Goal: Information Seeking & Learning: Compare options

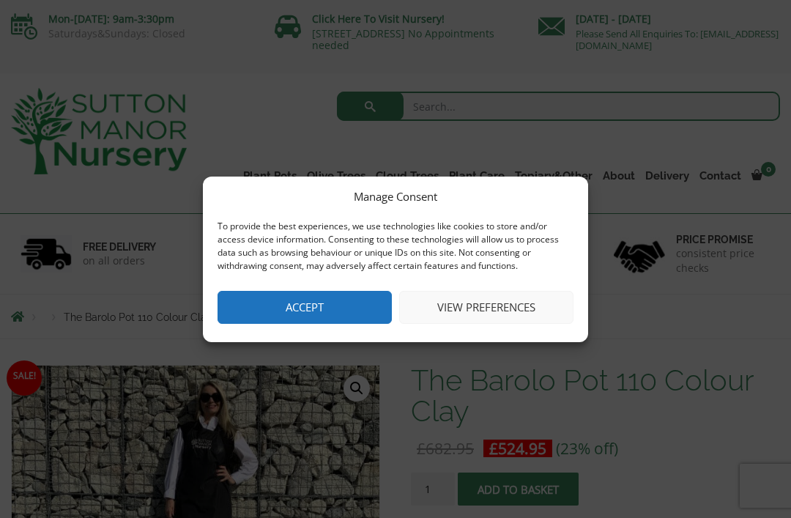
click at [349, 308] on button "Accept" at bounding box center [304, 307] width 174 height 33
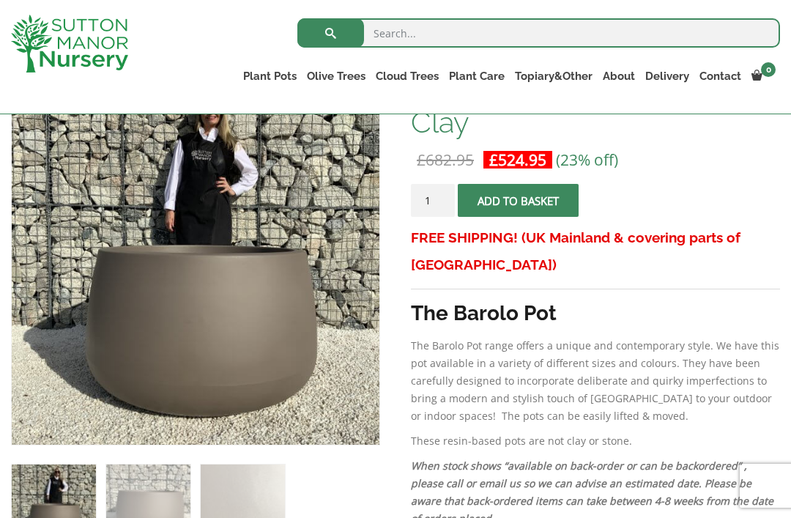
scroll to position [264, 0]
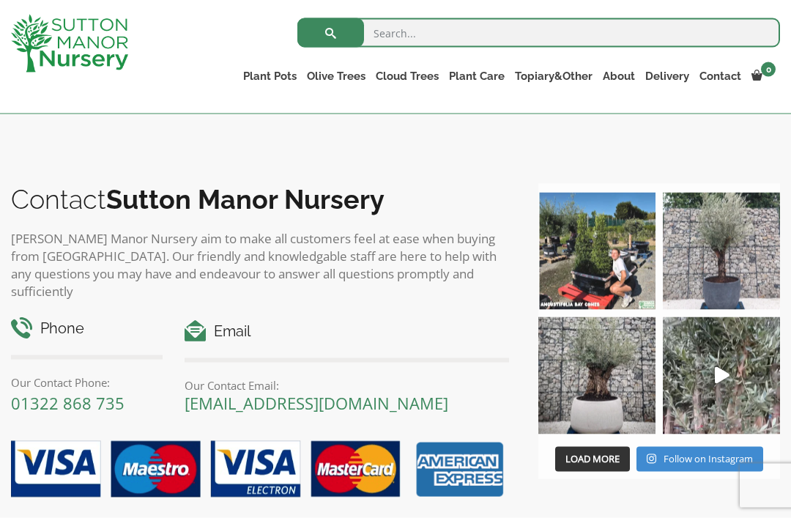
scroll to position [1625, 0]
click at [741, 259] on img at bounding box center [721, 250] width 117 height 117
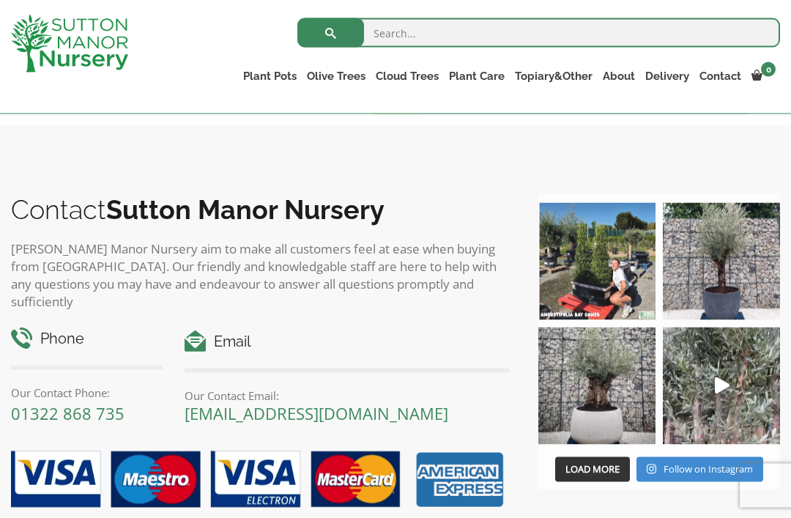
scroll to position [1604, 0]
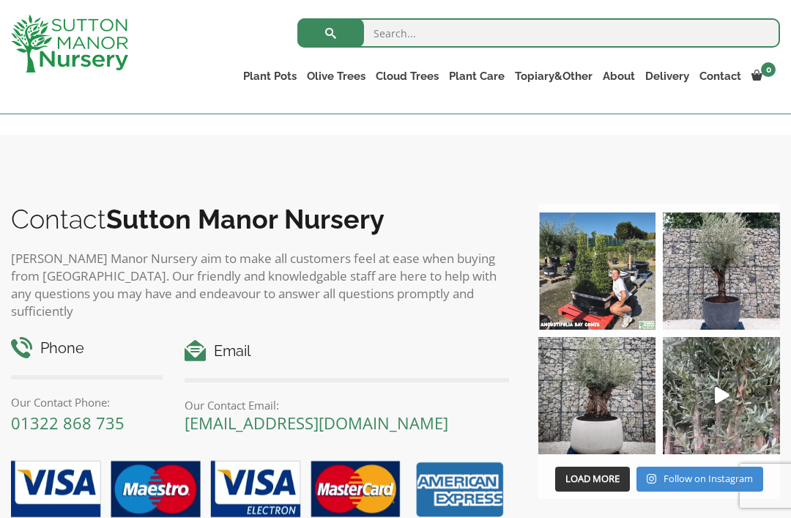
click at [0, 0] on link "The Amalfi Pots" at bounding box center [0, 0] width 0 height 0
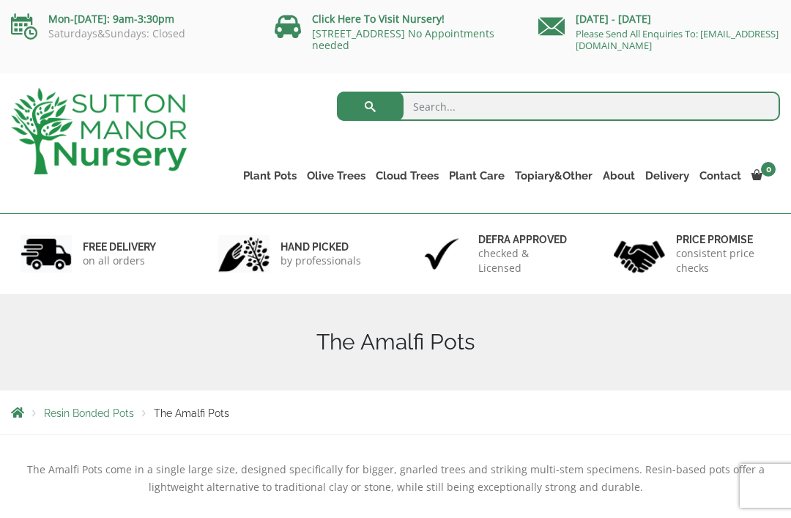
click at [0, 0] on ul "Resin Bonded Pots The Amalfi Pots The Milan Pots The Capri Pots The Brunello Po…" at bounding box center [0, 0] width 0 height 0
click at [278, 176] on link "Plant Pots" at bounding box center [270, 175] width 64 height 21
click at [0, 0] on link "Shallow Bowl Grande" at bounding box center [0, 0] width 0 height 0
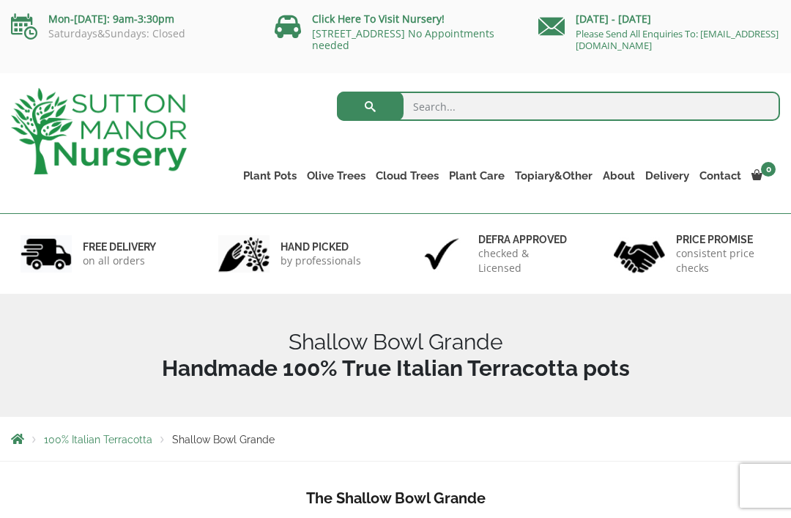
click at [0, 0] on link "The Venice Cube Pots" at bounding box center [0, 0] width 0 height 0
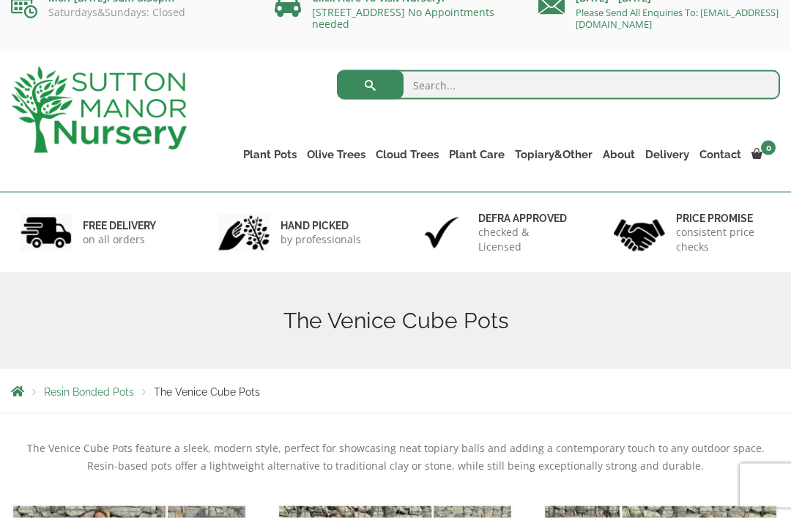
scroll to position [22, 0]
click at [0, 0] on link "Fibre Clay Pots" at bounding box center [0, 0] width 0 height 0
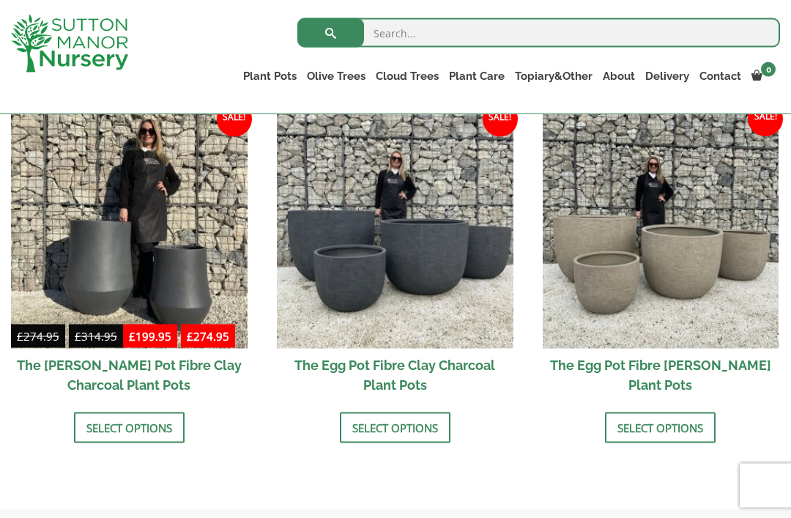
scroll to position [476, 0]
click at [678, 271] on img at bounding box center [661, 229] width 237 height 237
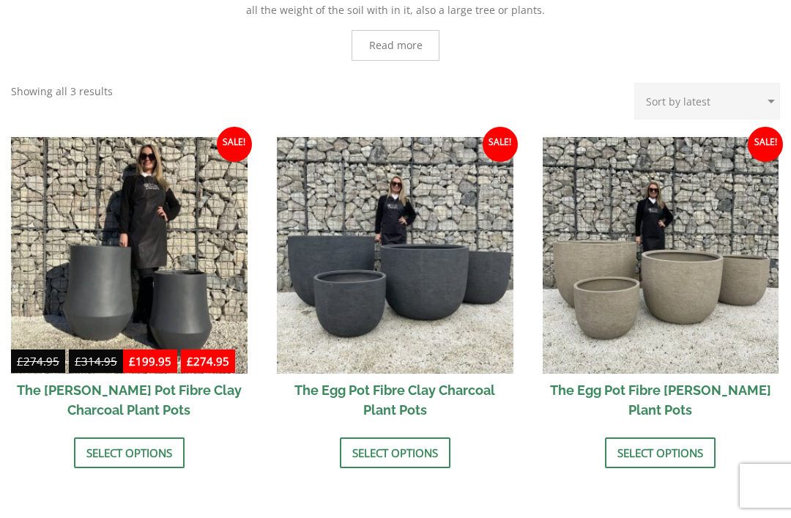
scroll to position [523, 0]
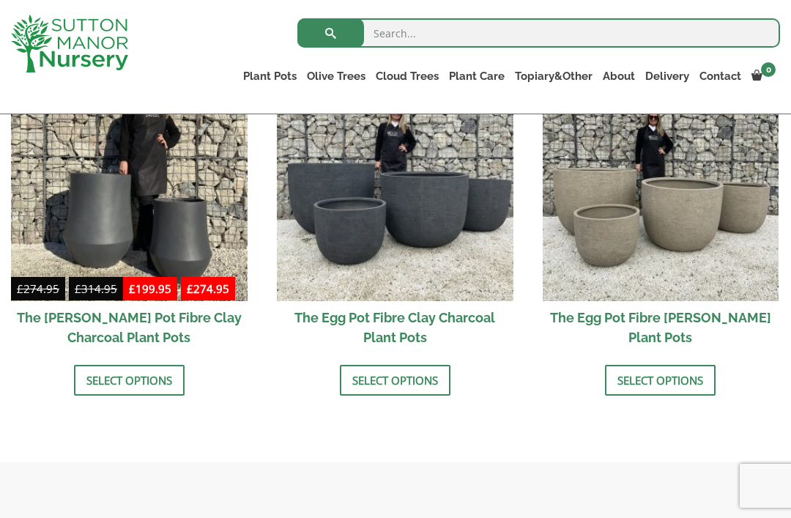
click at [0, 0] on link "The Olive Jar" at bounding box center [0, 0] width 0 height 0
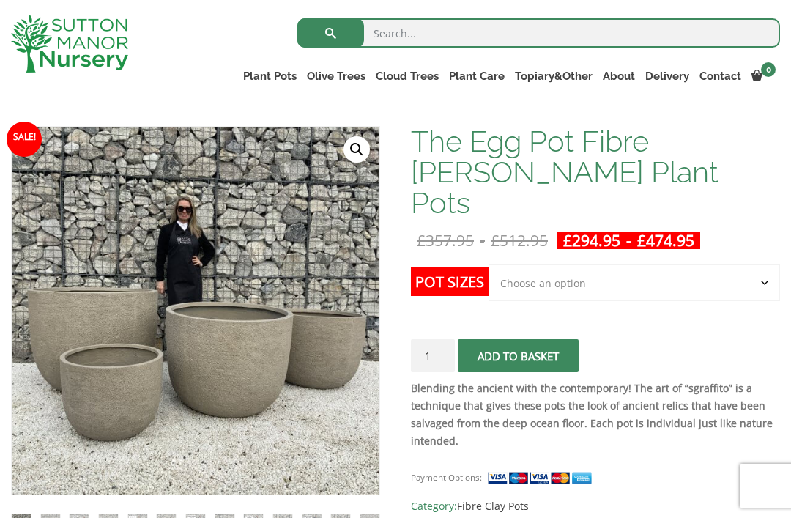
scroll to position [202, 0]
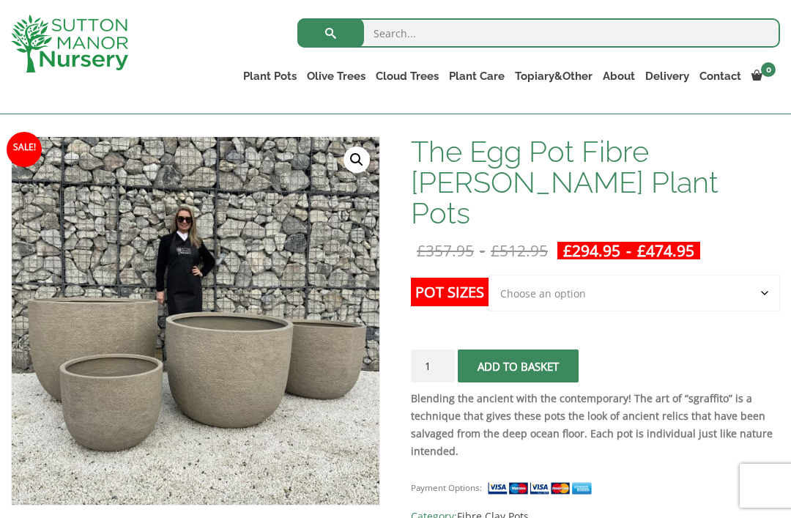
click at [628, 275] on select "Choose an option Click here to buy the 5th To Largest Pot In The Picture Click …" at bounding box center [633, 293] width 291 height 37
select select "Click here to buy the 2nd To Largest Pot In The Picture"
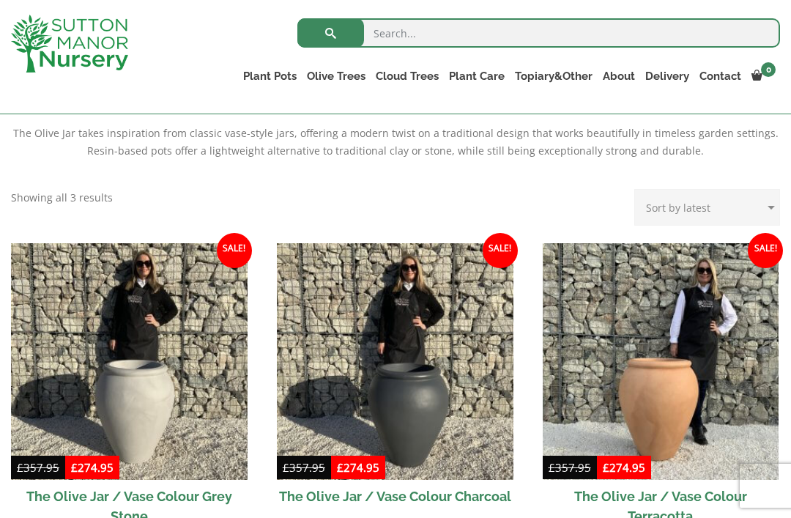
scroll to position [257, 0]
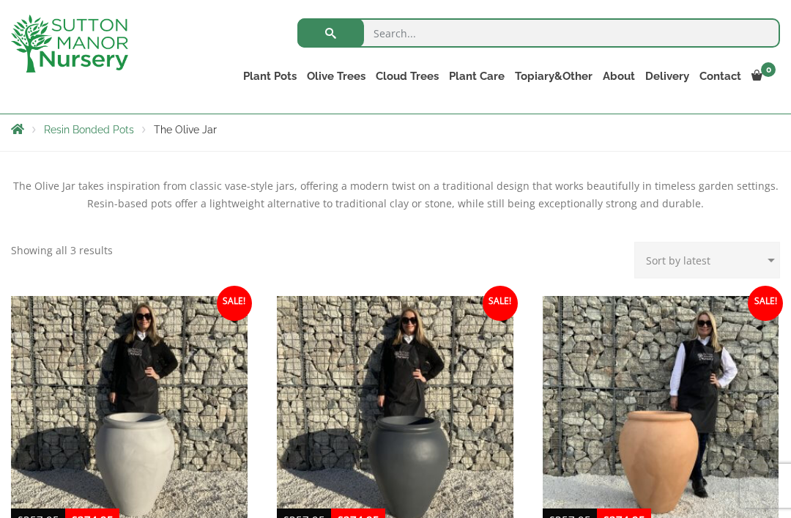
click at [0, 0] on link "The Olive Jar" at bounding box center [0, 0] width 0 height 0
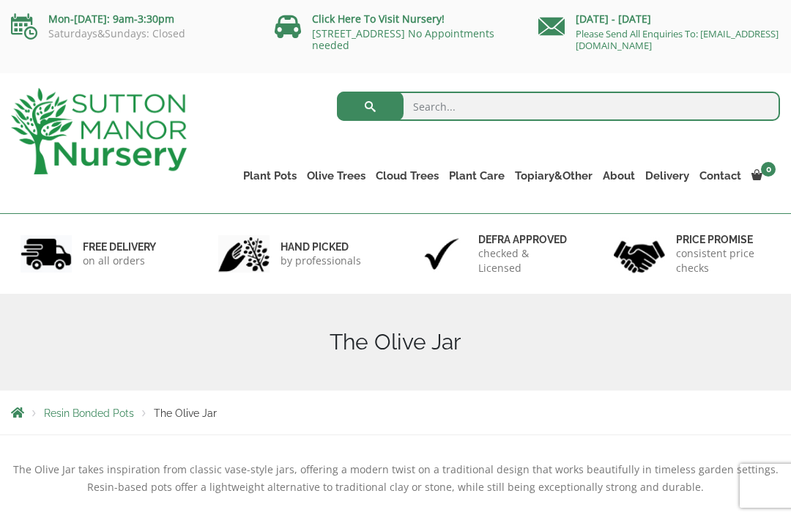
click at [0, 0] on link "The Brunello Pots" at bounding box center [0, 0] width 0 height 0
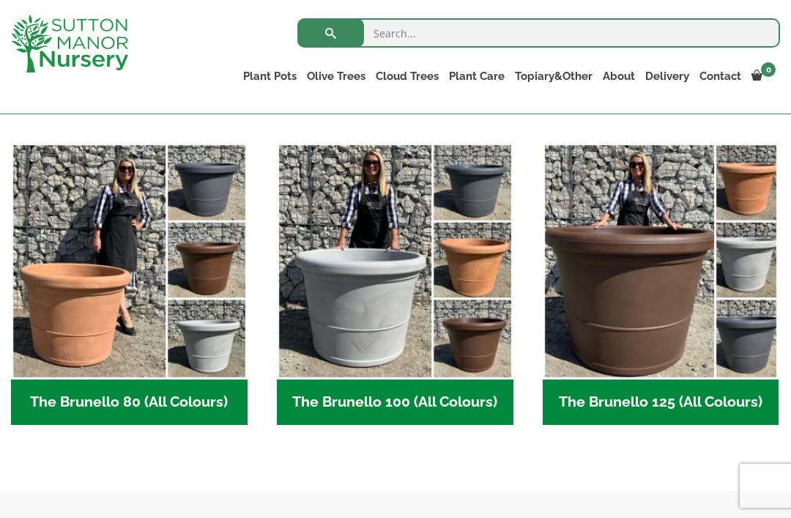
scroll to position [355, 0]
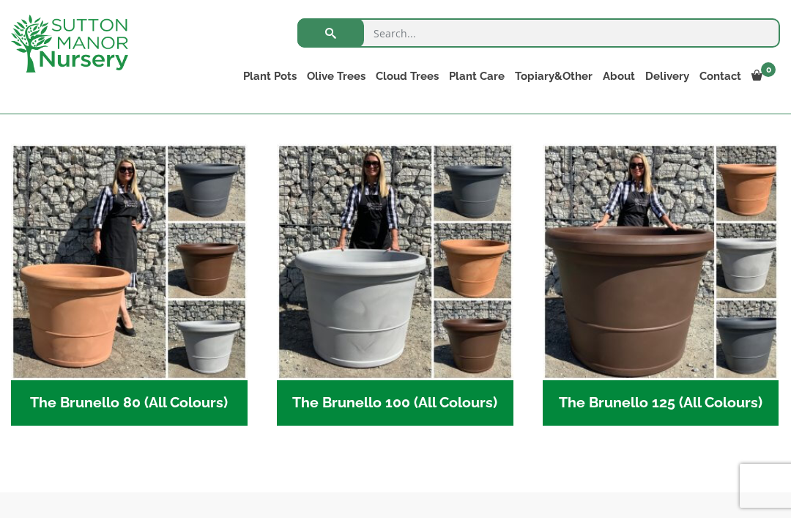
click at [182, 409] on h2 "The Brunello 80 (All Colours) (4)" at bounding box center [129, 402] width 237 height 45
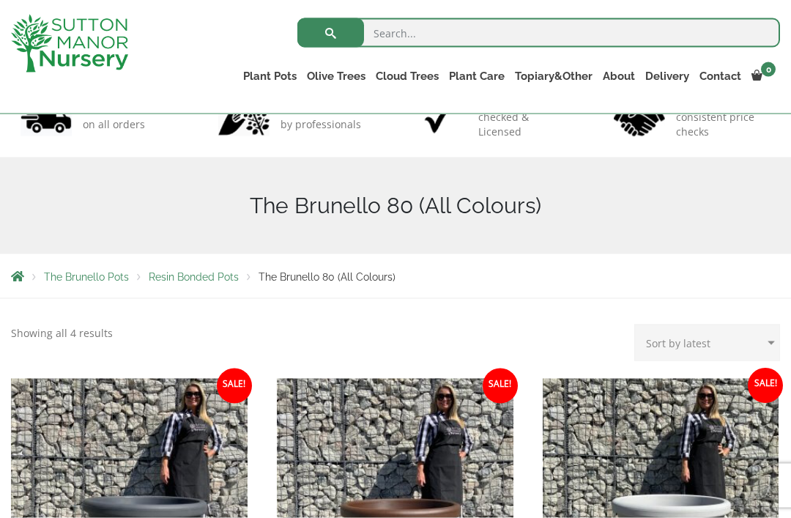
scroll to position [111, 0]
click at [0, 0] on link "The Rome Bowl" at bounding box center [0, 0] width 0 height 0
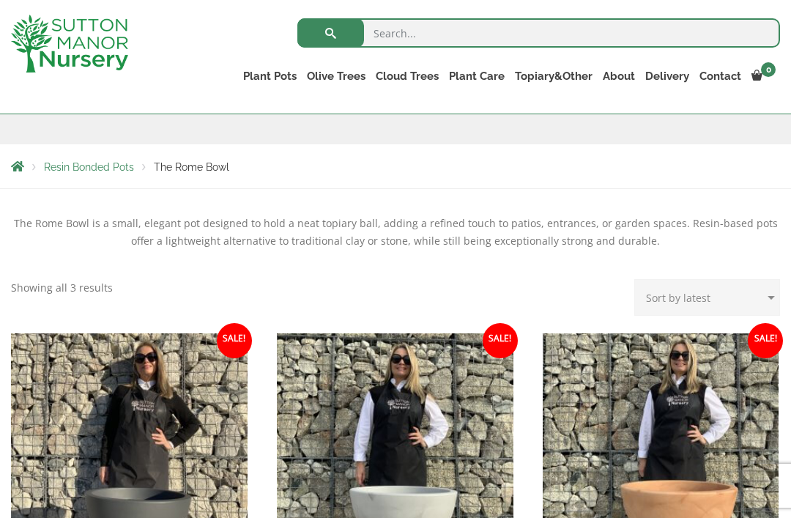
scroll to position [252, 0]
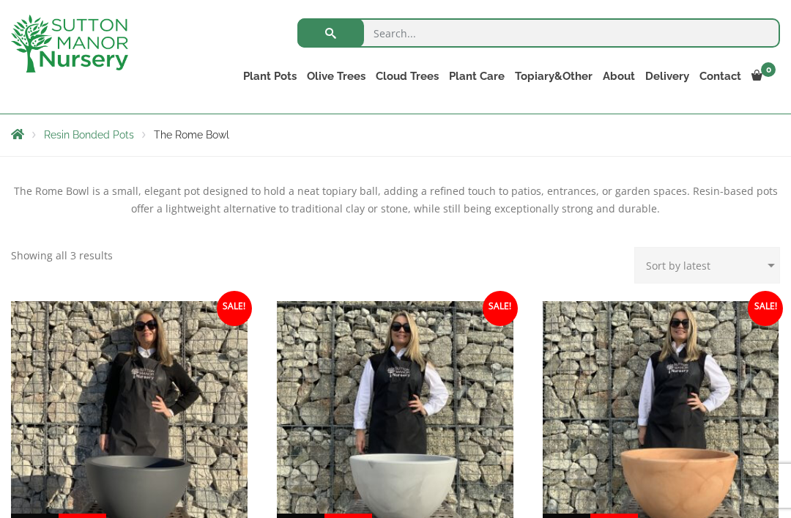
click at [0, 0] on link "The Tuscany Fruit Pots" at bounding box center [0, 0] width 0 height 0
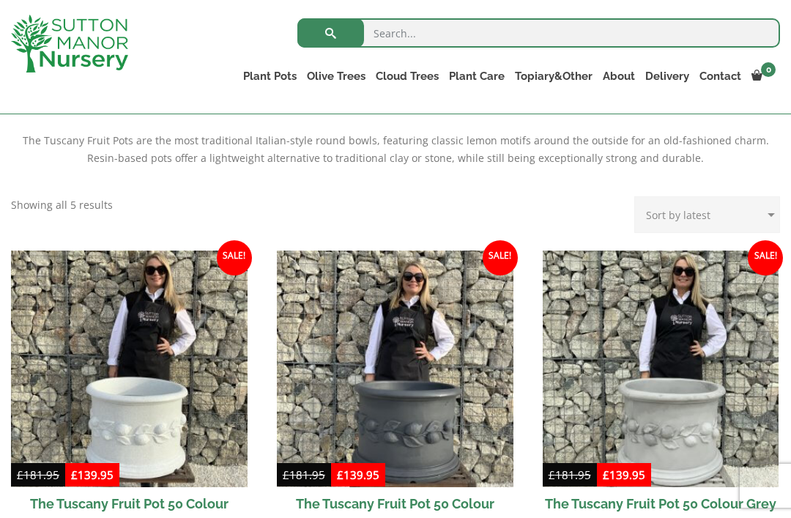
scroll to position [305, 0]
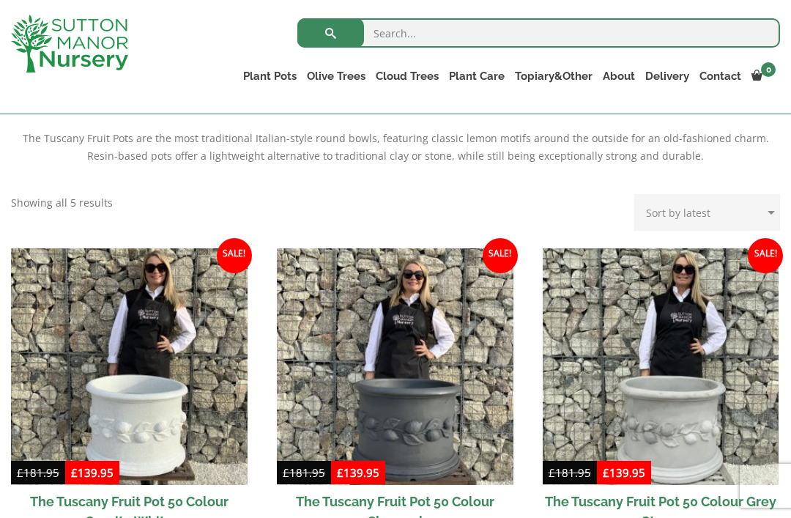
click at [0, 0] on link "The Como Cube Pots 45 (All Colours)" at bounding box center [0, 0] width 0 height 0
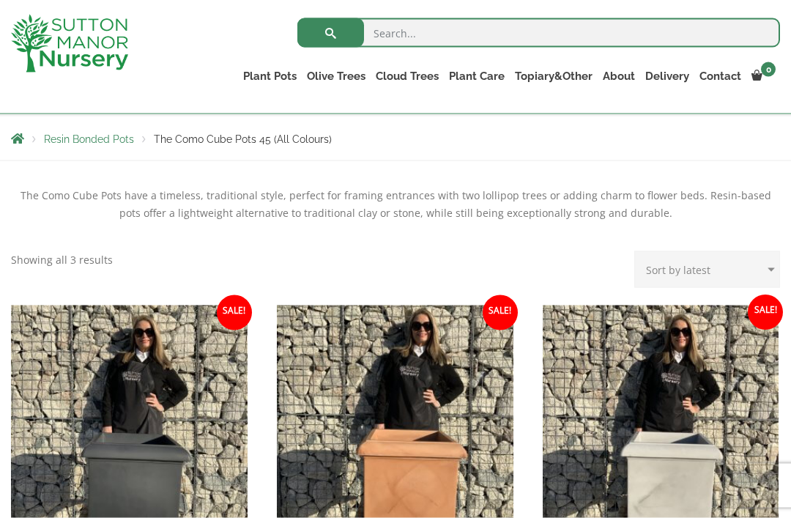
scroll to position [248, 0]
click at [0, 0] on link "The San Marino Pots" at bounding box center [0, 0] width 0 height 0
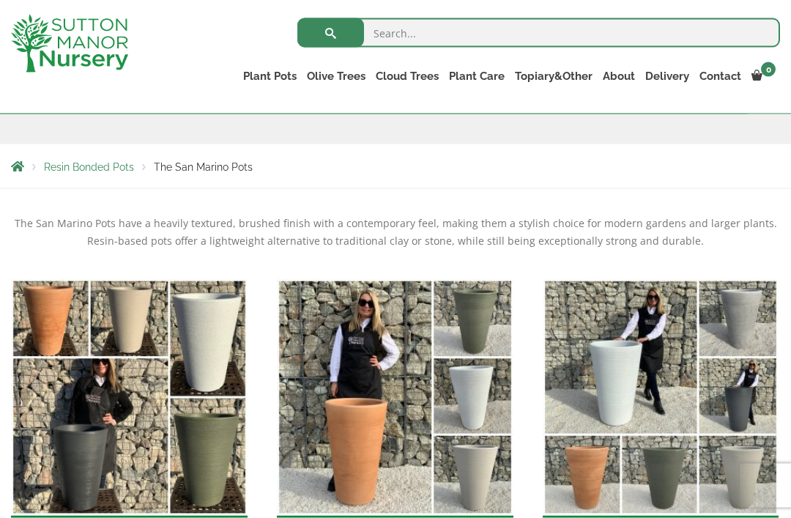
scroll to position [220, 0]
click at [0, 0] on link "The Pisa Pot 80 (All Colours)" at bounding box center [0, 0] width 0 height 0
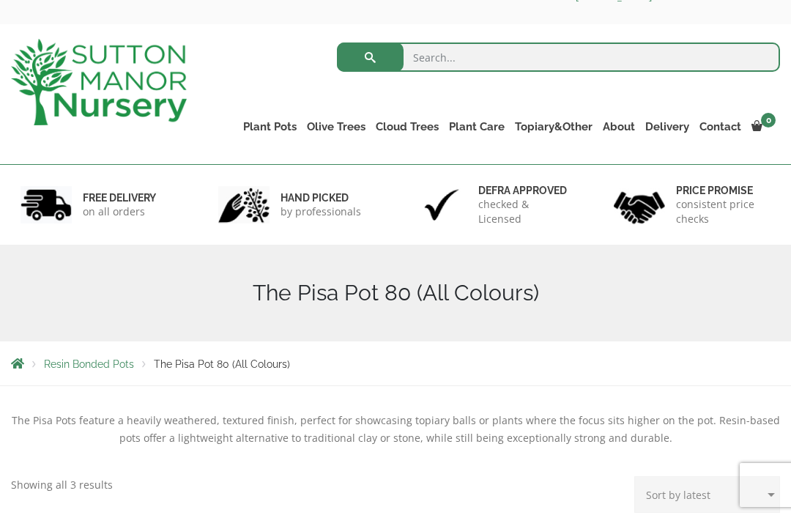
scroll to position [49, 0]
click at [0, 0] on link "The Milan Pots" at bounding box center [0, 0] width 0 height 0
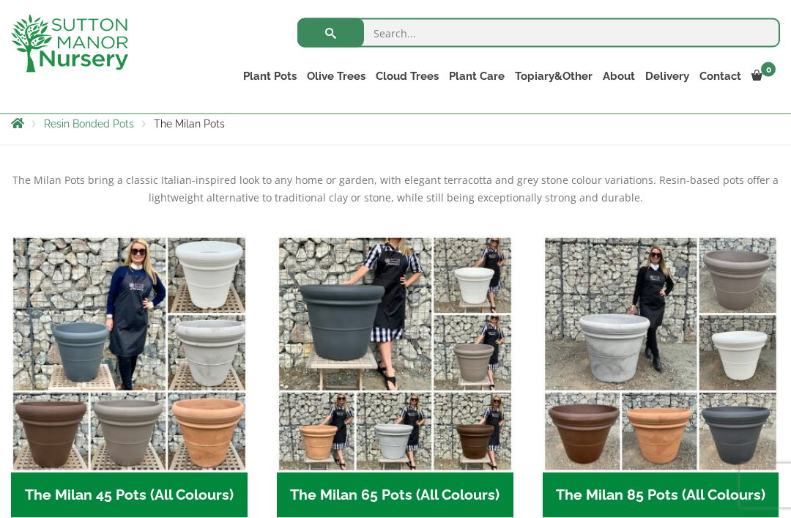
scroll to position [264, 0]
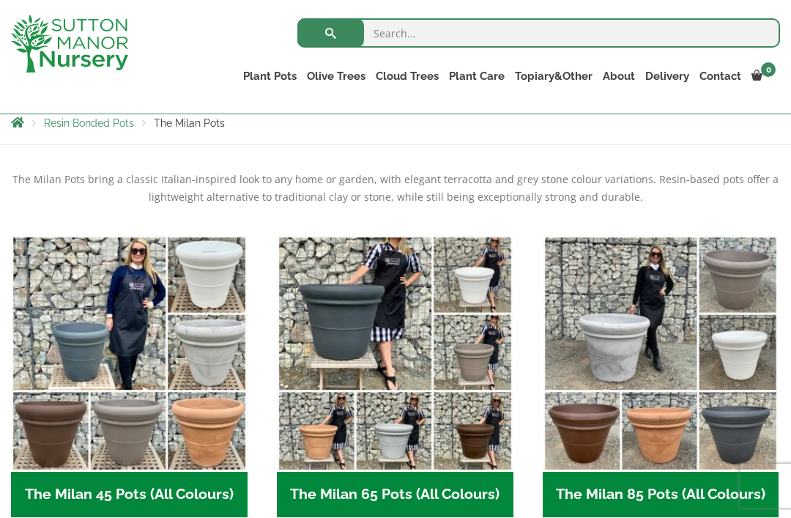
click at [94, 336] on img "Visit product category The Milan 45 Pots (All Colours)" at bounding box center [129, 353] width 237 height 237
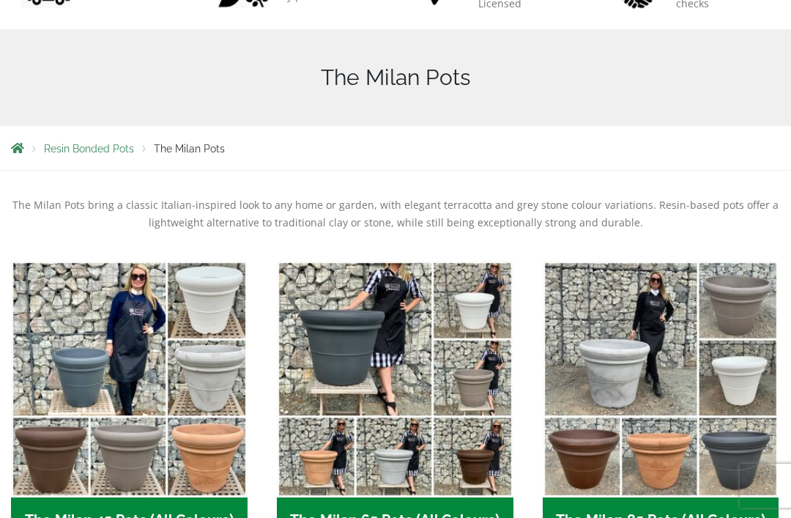
scroll to position [310, 0]
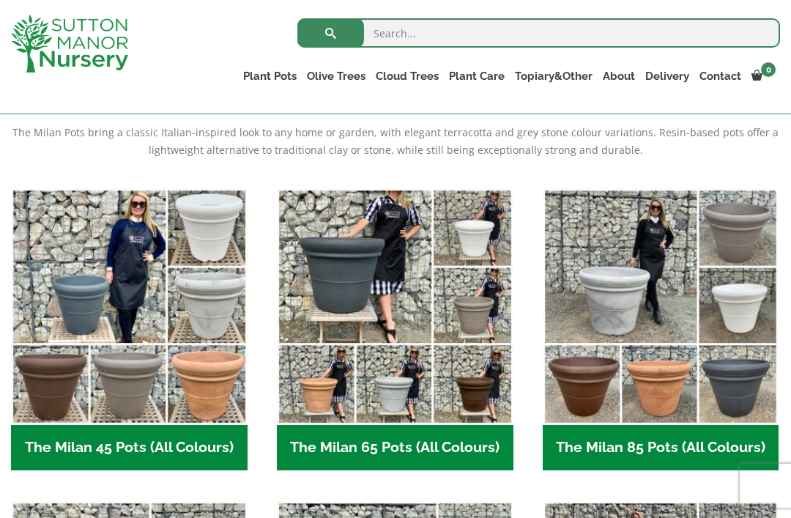
click at [361, 322] on img "Visit product category The Milan 65 Pots (All Colours)" at bounding box center [395, 306] width 237 height 237
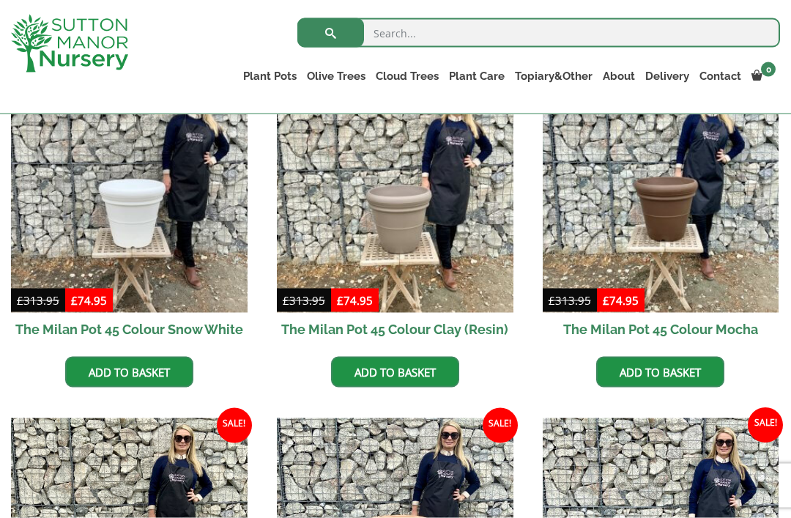
scroll to position [413, 0]
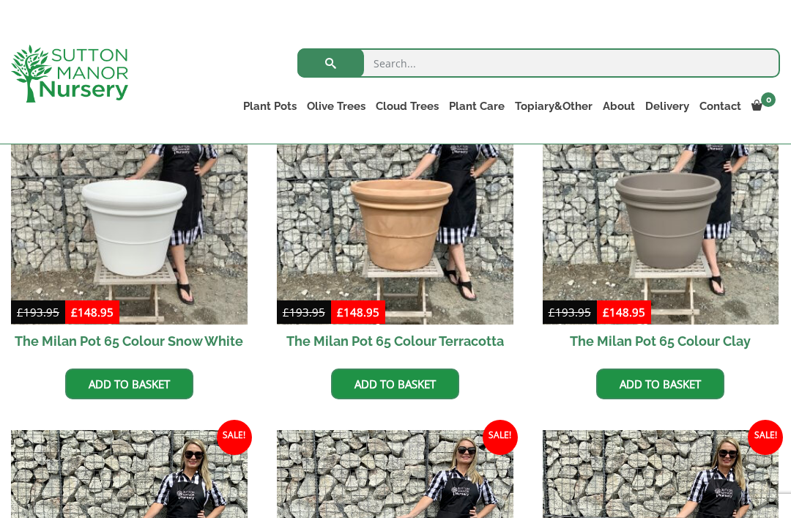
scroll to position [401, 0]
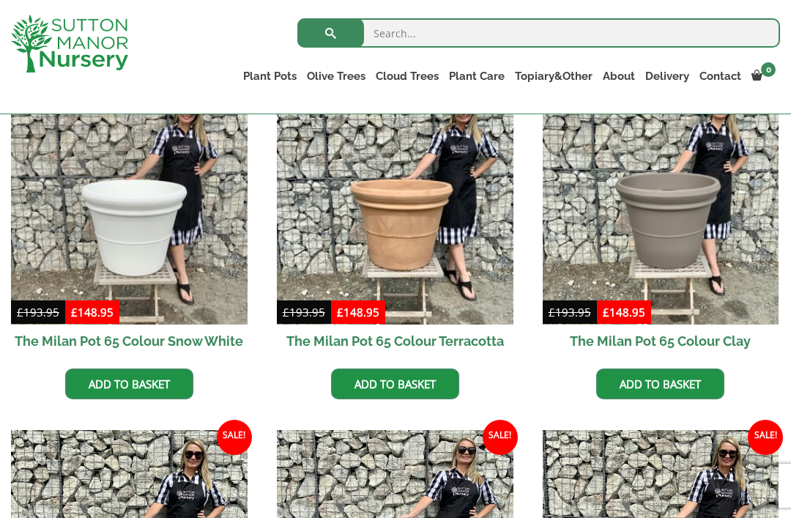
click at [378, 230] on img at bounding box center [395, 206] width 237 height 237
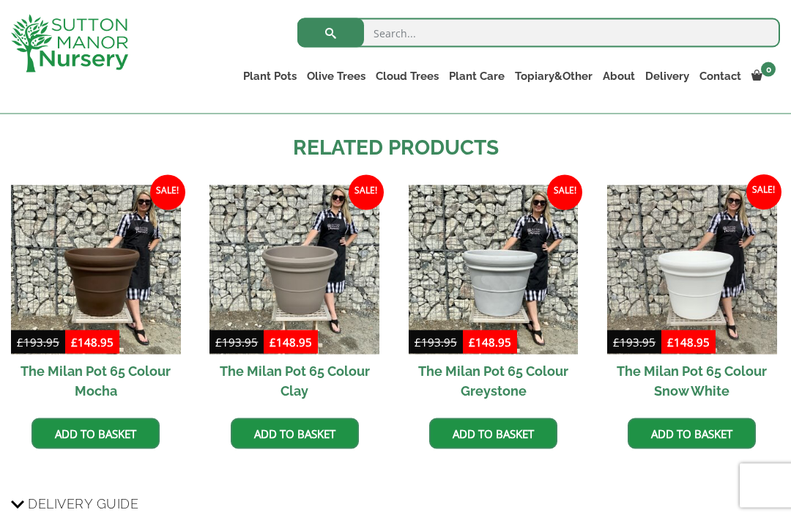
scroll to position [1179, 0]
click at [518, 285] on img at bounding box center [494, 270] width 170 height 170
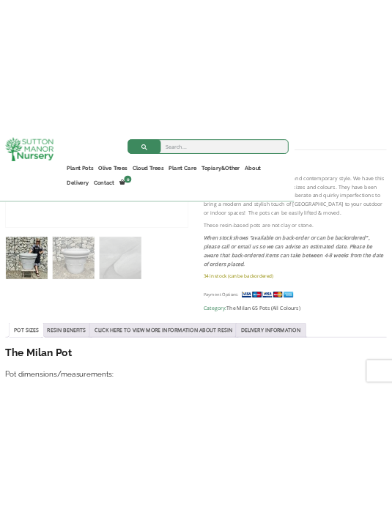
scroll to position [693, 0]
